Goal: Information Seeking & Learning: Learn about a topic

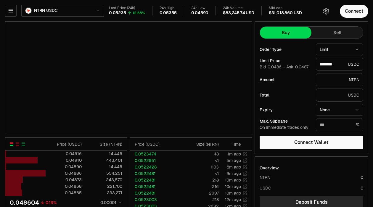
type input "********"
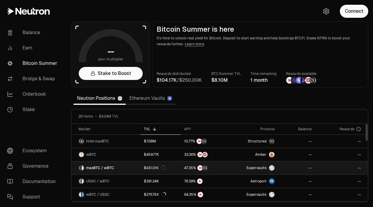
click at [261, 167] on span "Supervaults" at bounding box center [257, 168] width 20 height 5
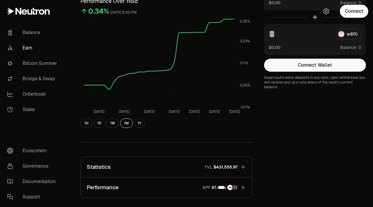
scroll to position [6, 0]
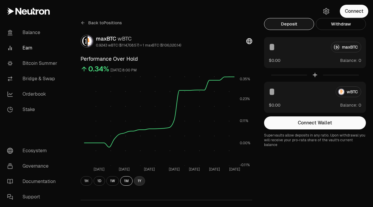
click at [138, 182] on button "1Y" at bounding box center [139, 180] width 11 height 9
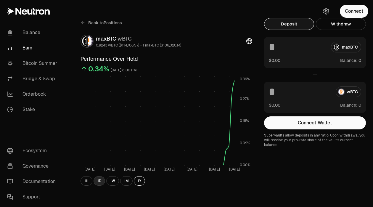
click at [99, 182] on button "1D" at bounding box center [100, 180] width 12 height 9
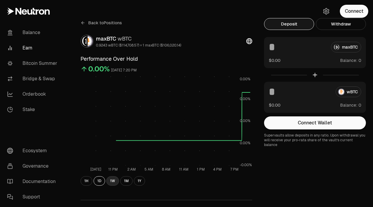
click at [111, 181] on button "1W" at bounding box center [112, 180] width 13 height 9
